Goal: Navigation & Orientation: Find specific page/section

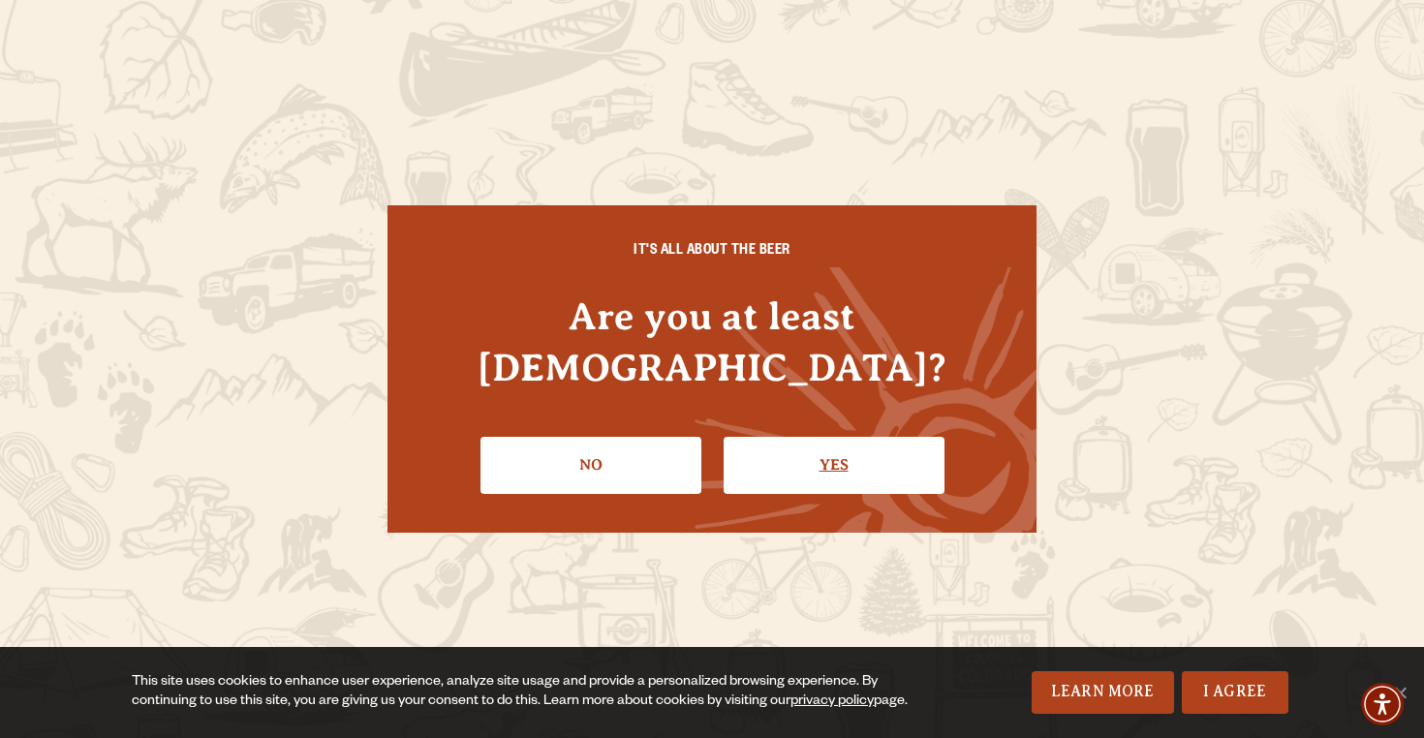
click at [867, 437] on link "Yes" at bounding box center [834, 465] width 221 height 56
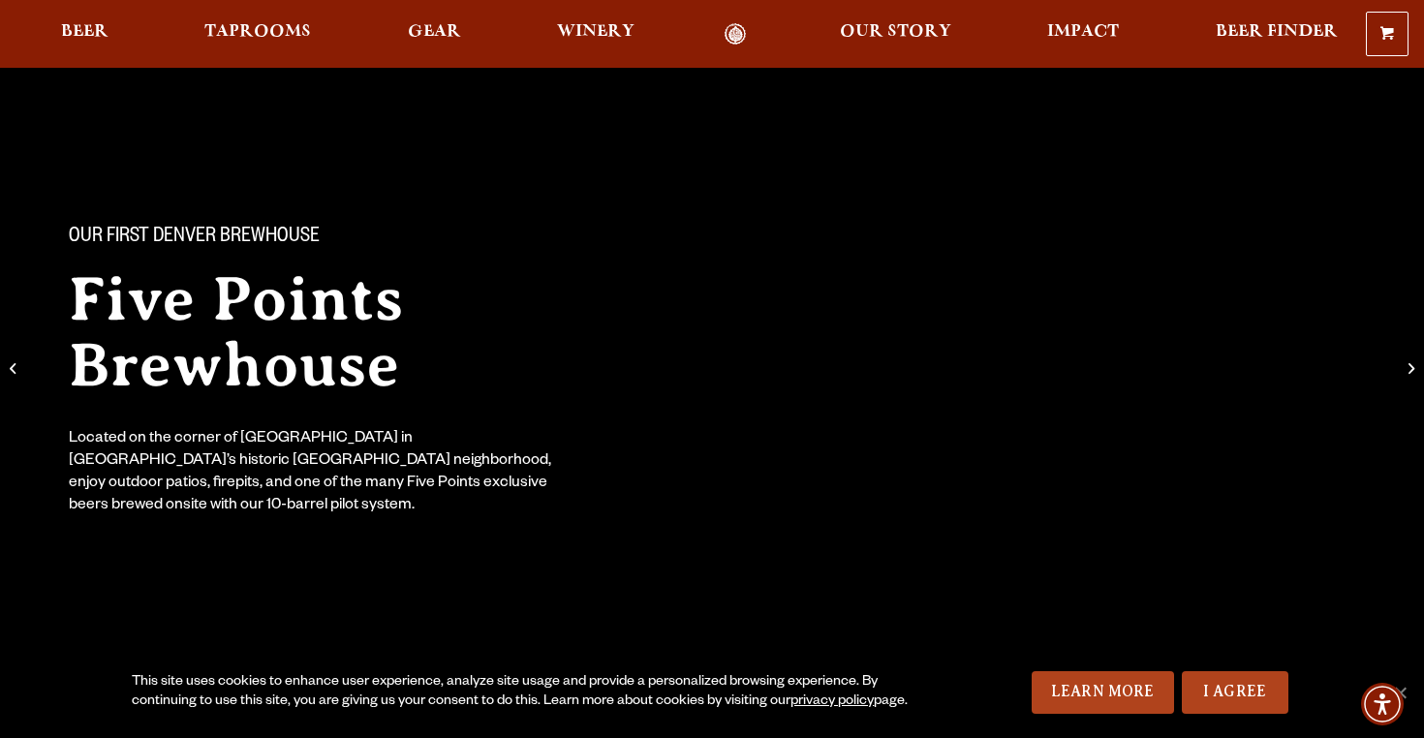
scroll to position [30, 0]
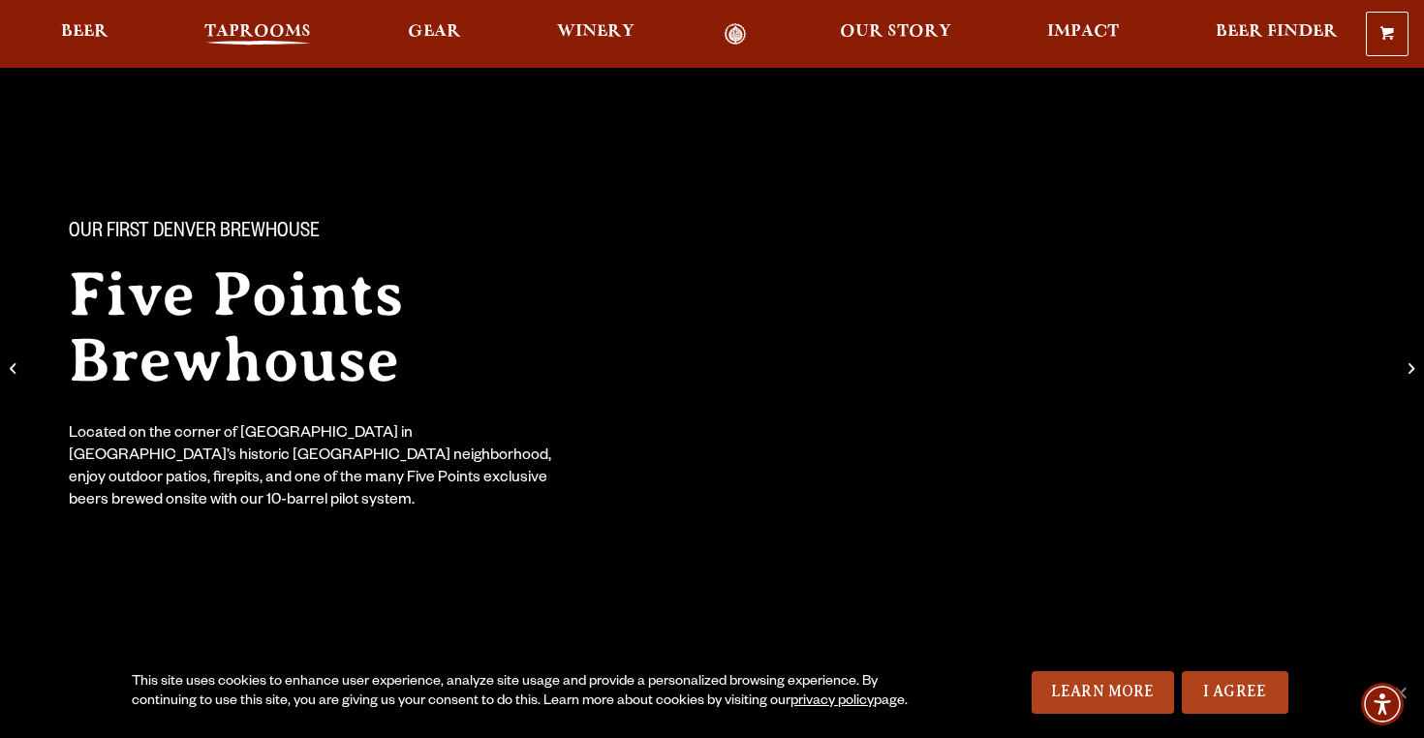
click at [236, 40] on span "Taprooms" at bounding box center [257, 32] width 107 height 16
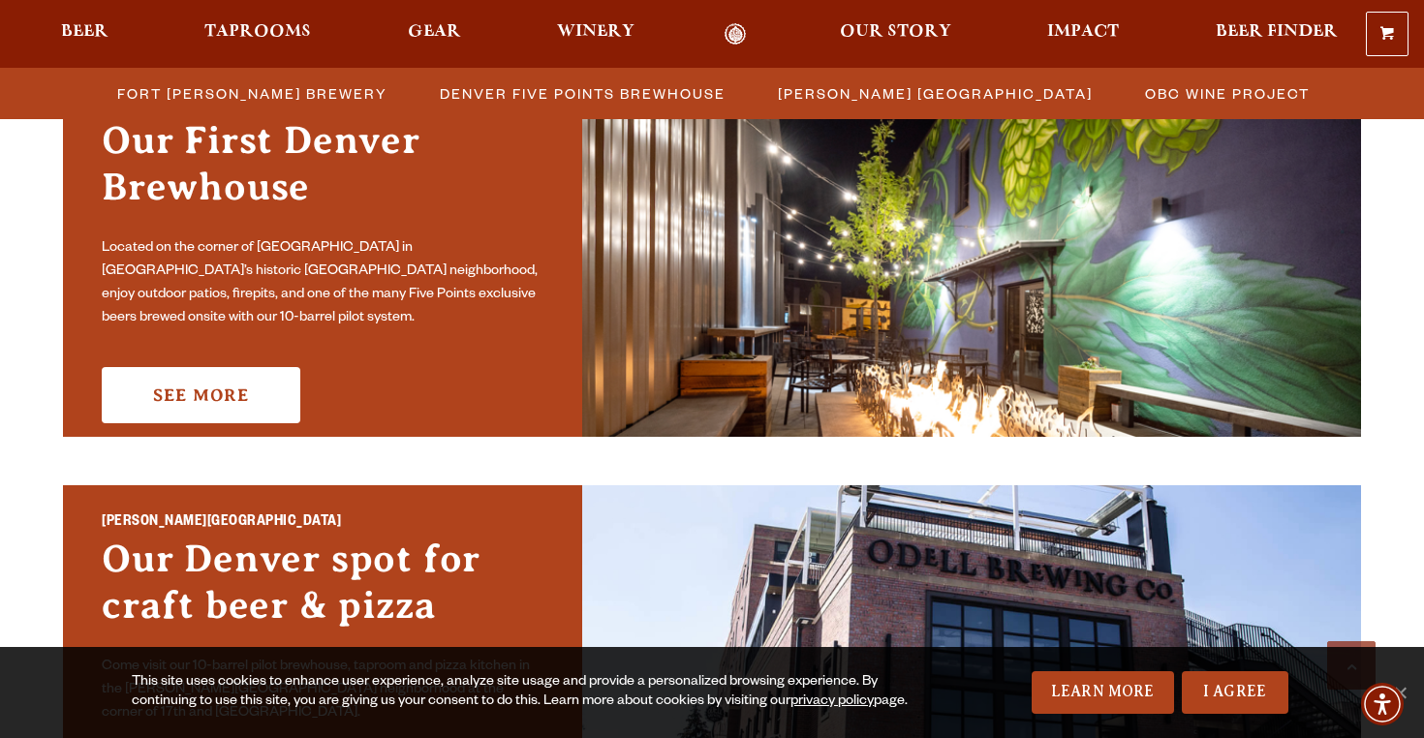
scroll to position [1054, 0]
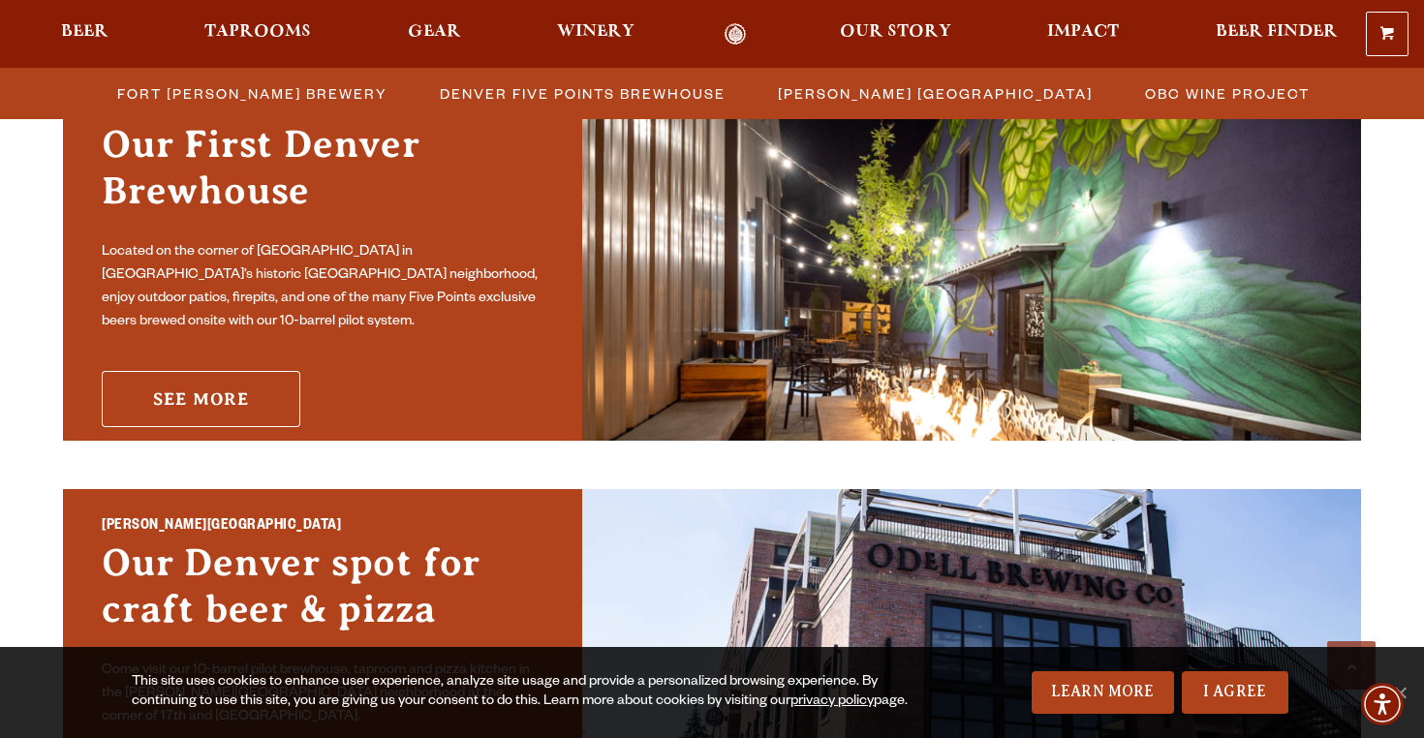
click at [222, 377] on link "See More" at bounding box center [201, 399] width 199 height 56
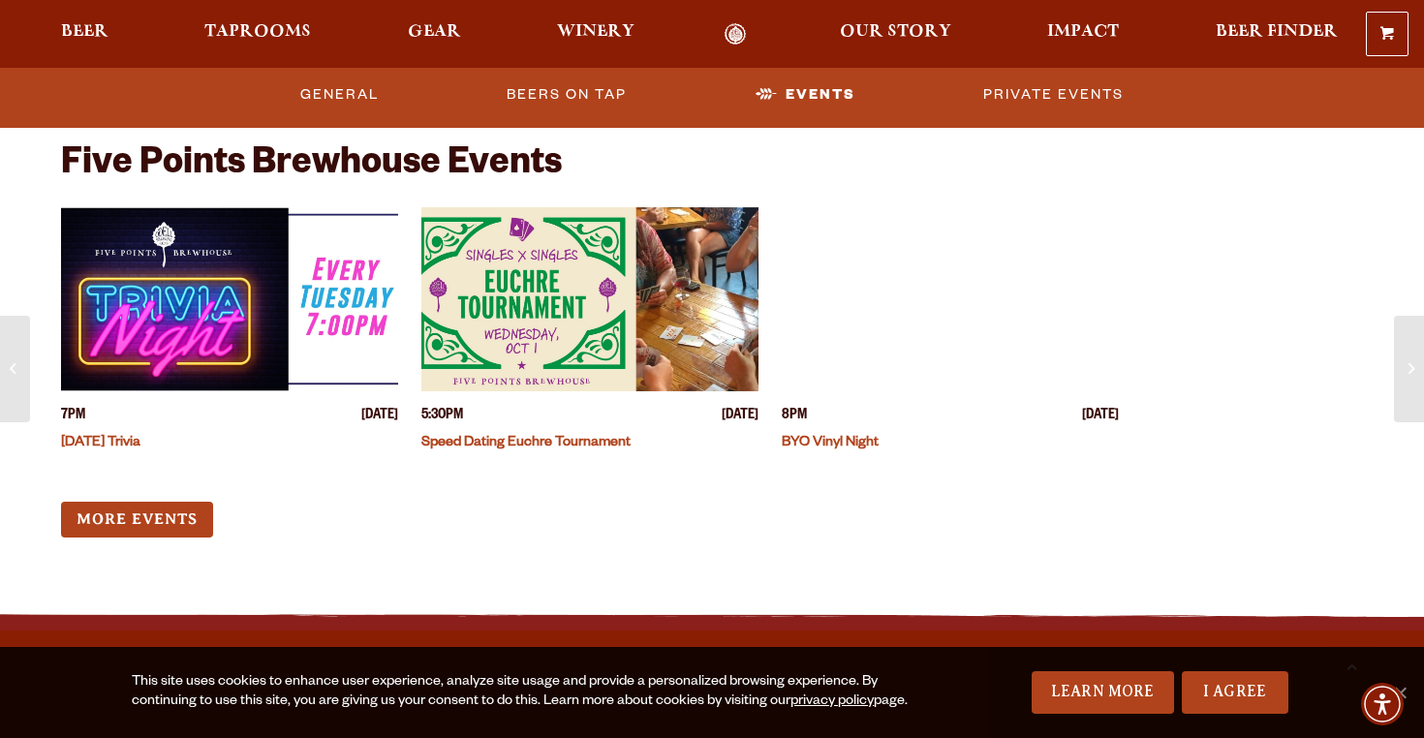
scroll to position [5997, 0]
